Goal: Task Accomplishment & Management: Complete application form

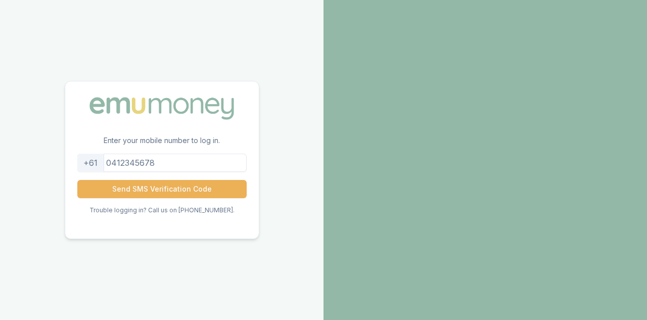
click at [126, 161] on input "tel" at bounding box center [161, 163] width 169 height 18
type input "0434087569"
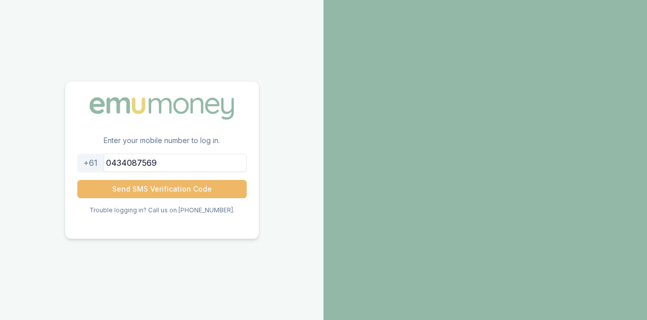
click at [156, 191] on button "Send SMS Verification Code" at bounding box center [161, 189] width 169 height 18
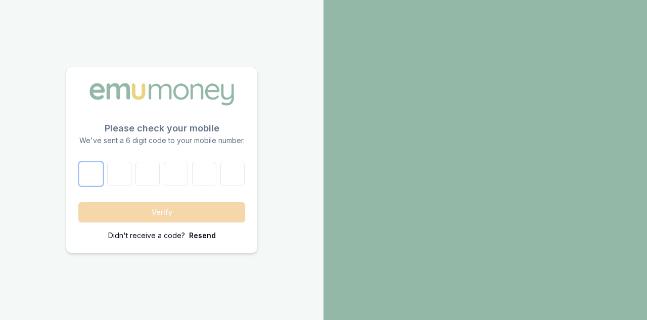
click at [95, 168] on input "number" at bounding box center [91, 174] width 24 height 24
type input "1"
type input "2"
type input "7"
type input "3"
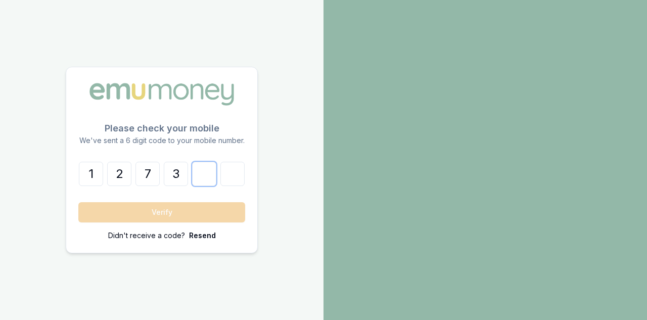
type input "7"
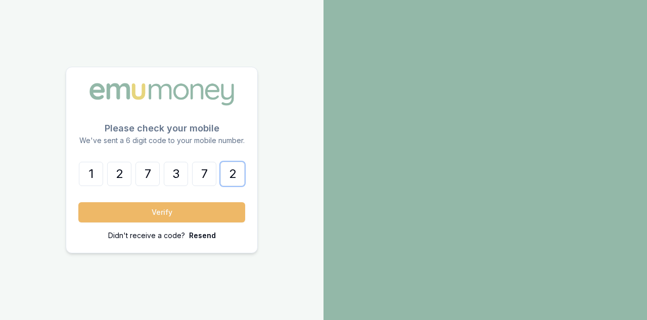
type input "2"
click at [143, 214] on button "Verify" at bounding box center [161, 212] width 167 height 20
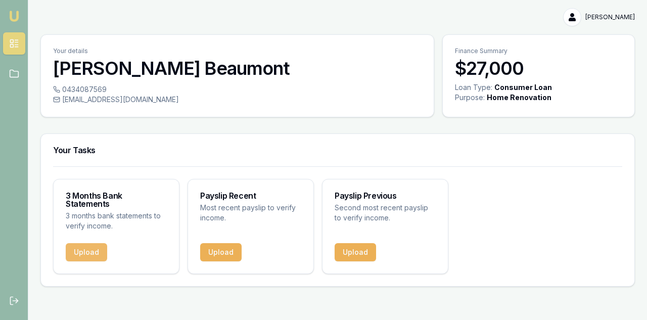
click at [81, 247] on button "Upload" at bounding box center [86, 252] width 41 height 18
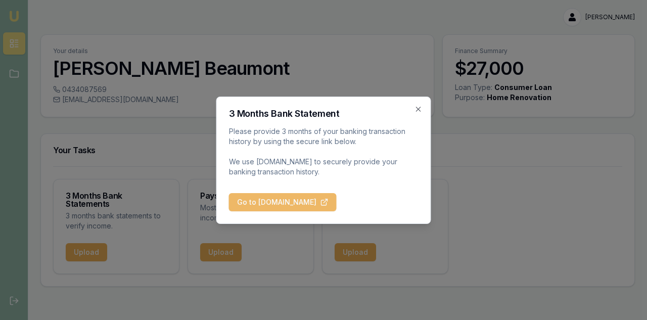
click at [288, 203] on button "Go to [DOMAIN_NAME]" at bounding box center [283, 202] width 108 height 18
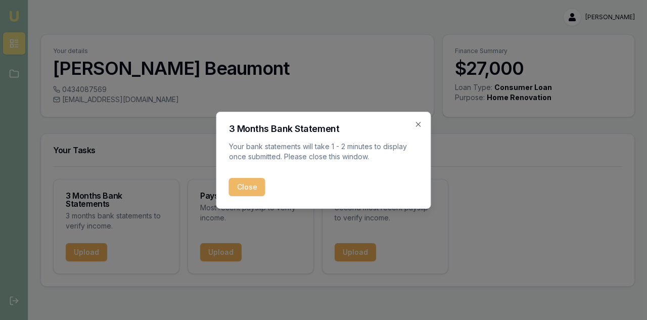
click at [252, 188] on button "Close" at bounding box center [247, 187] width 36 height 18
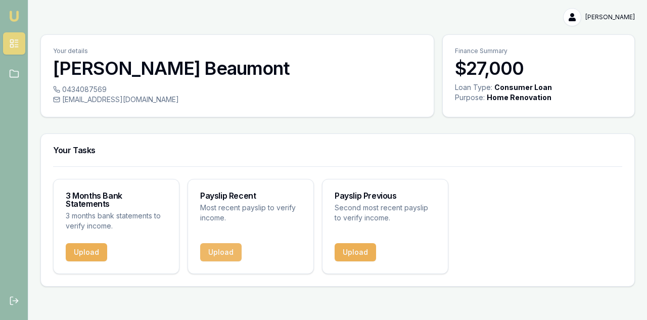
click at [227, 244] on button "Upload" at bounding box center [220, 252] width 41 height 18
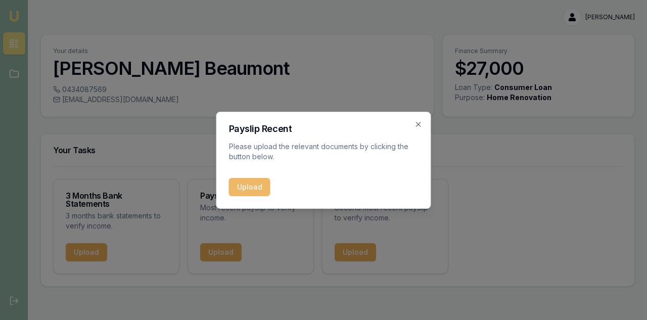
click at [254, 190] on button "Upload" at bounding box center [249, 187] width 41 height 18
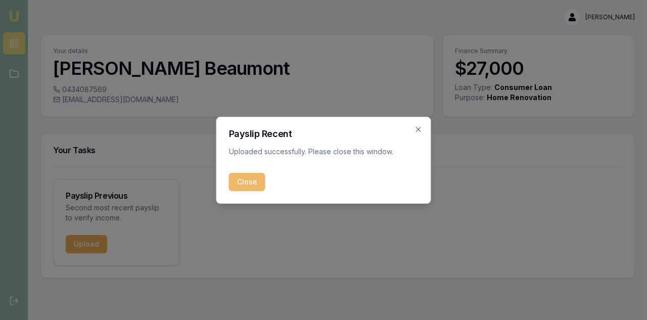
click at [244, 181] on button "Close" at bounding box center [247, 182] width 36 height 18
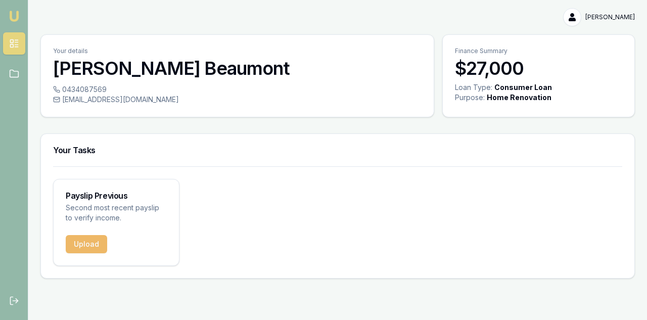
click at [93, 243] on button "Upload" at bounding box center [86, 244] width 41 height 18
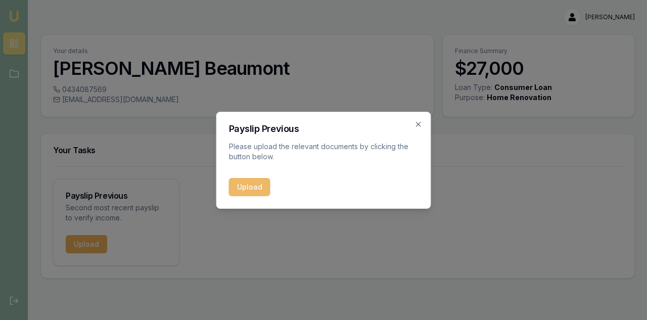
click at [250, 189] on button "Upload" at bounding box center [249, 187] width 41 height 18
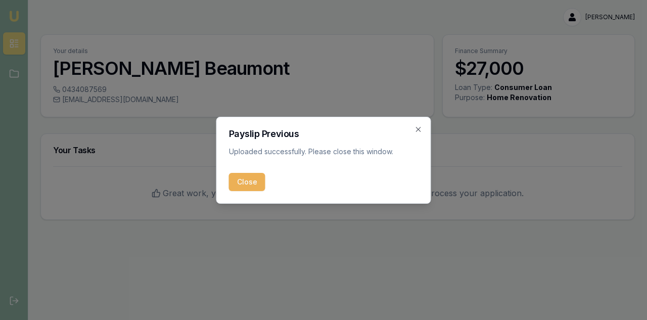
click at [247, 185] on button "Close" at bounding box center [247, 182] width 36 height 18
